Goal: Information Seeking & Learning: Find specific fact

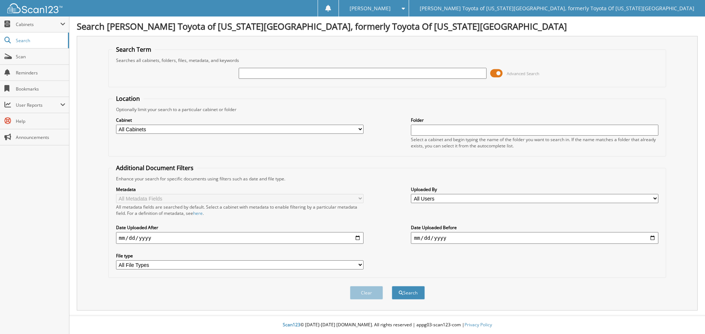
click at [249, 75] on input "text" at bounding box center [362, 73] width 247 height 11
type input "[PERSON_NAME]"
click at [392, 286] on button "Search" at bounding box center [408, 293] width 33 height 14
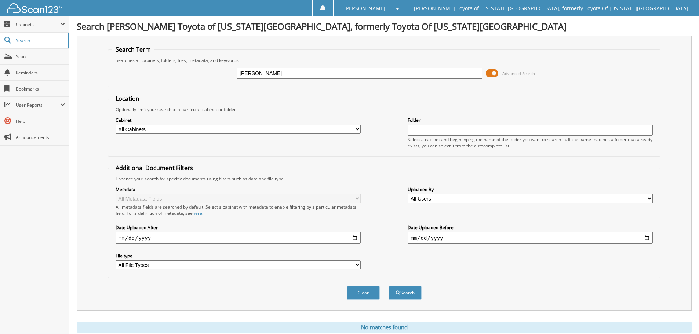
scroll to position [25, 0]
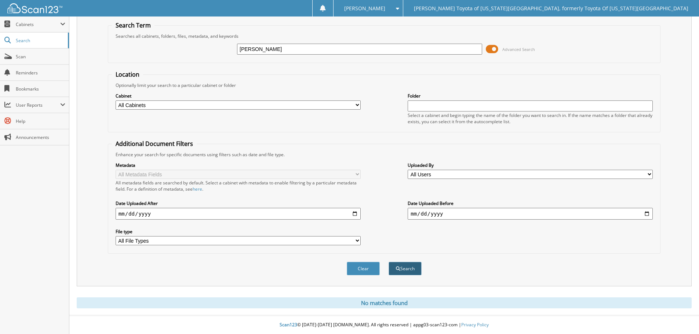
click at [398, 267] on span "submit" at bounding box center [398, 269] width 4 height 4
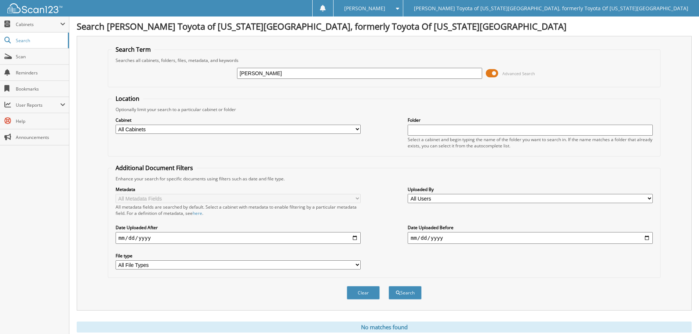
drag, startPoint x: 267, startPoint y: 72, endPoint x: 220, endPoint y: 82, distance: 47.7
click at [221, 83] on div "[PERSON_NAME] Advanced Search" at bounding box center [384, 73] width 545 height 20
click at [250, 74] on input "brie" at bounding box center [359, 73] width 245 height 11
drag, startPoint x: 255, startPoint y: 73, endPoint x: 234, endPoint y: 79, distance: 22.2
click at [234, 79] on div "brie Advanced Search" at bounding box center [384, 73] width 545 height 20
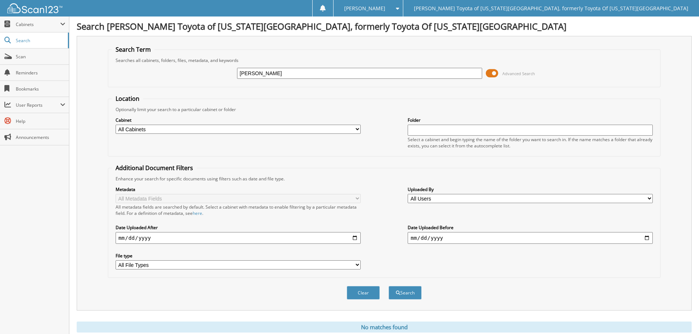
type input "[PERSON_NAME]"
